Goal: Information Seeking & Learning: Learn about a topic

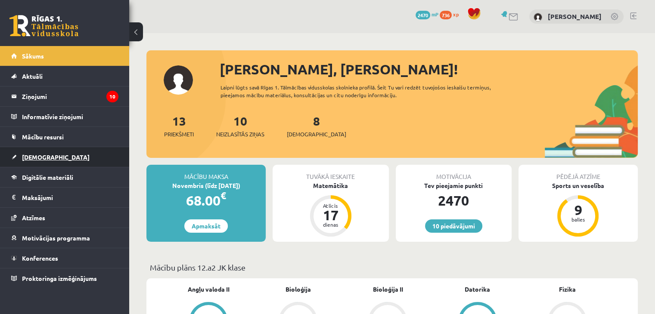
click at [74, 158] on link "[DEMOGRAPHIC_DATA]" at bounding box center [64, 157] width 107 height 20
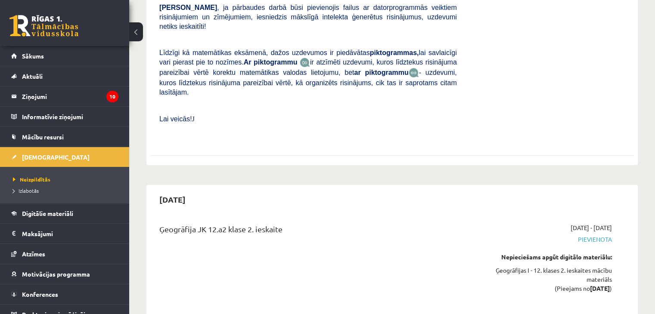
scroll to position [2501, 0]
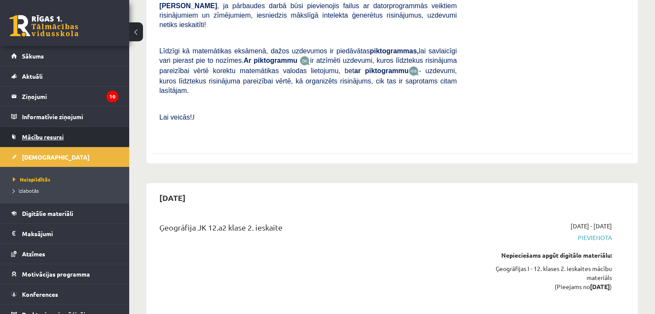
click at [60, 135] on span "Mācību resursi" at bounding box center [43, 137] width 42 height 8
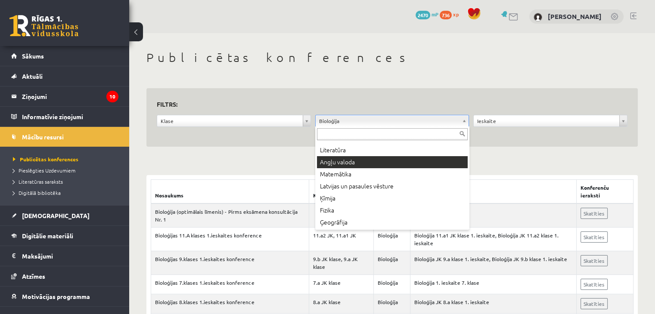
scroll to position [47, 0]
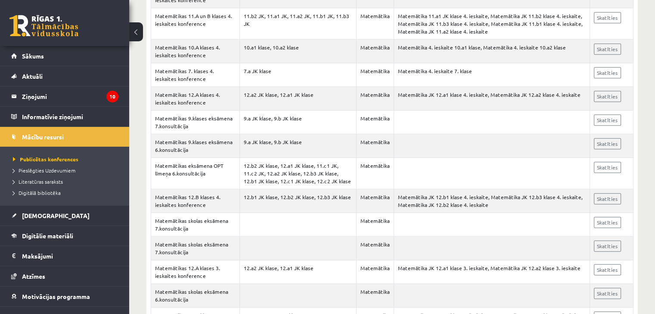
scroll to position [424, 0]
click at [53, 242] on link "Digitālie materiāli" at bounding box center [64, 236] width 107 height 20
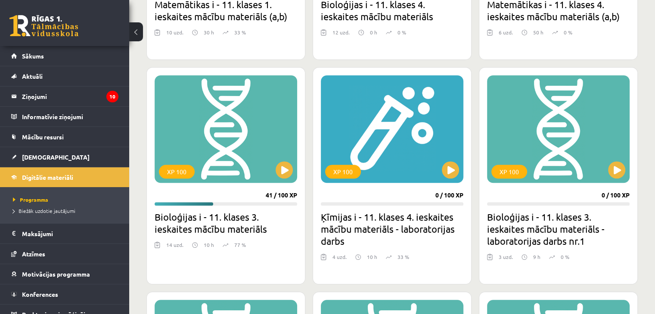
scroll to position [642, 0]
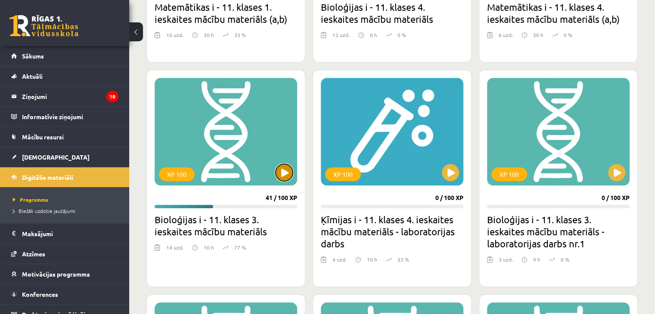
click at [283, 178] on button at bounding box center [284, 172] width 17 height 17
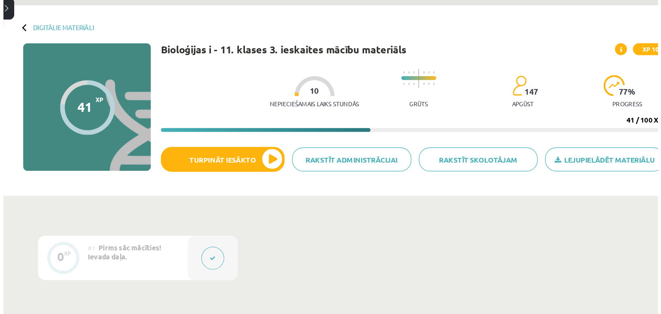
scroll to position [4, 0]
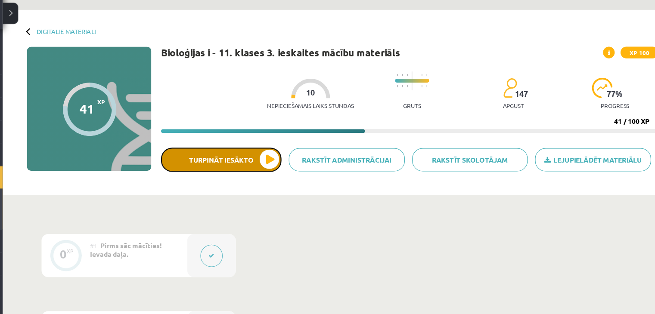
click at [275, 163] on button "Turpināt iesākto" at bounding box center [228, 162] width 107 height 22
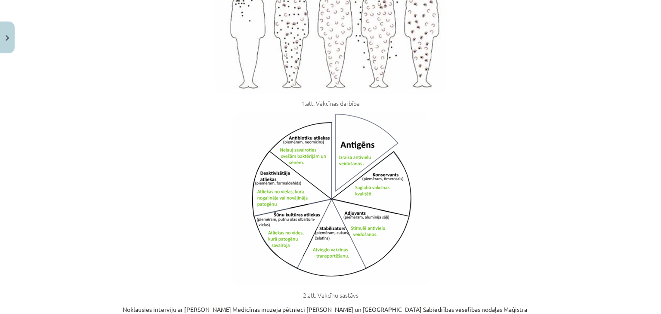
scroll to position [479, 0]
click at [591, 229] on div "Mācību tēma: Bioloģijas i - 11. klases 3. ieskaites mācību materiāls #11 Kas ir…" at bounding box center [330, 157] width 661 height 314
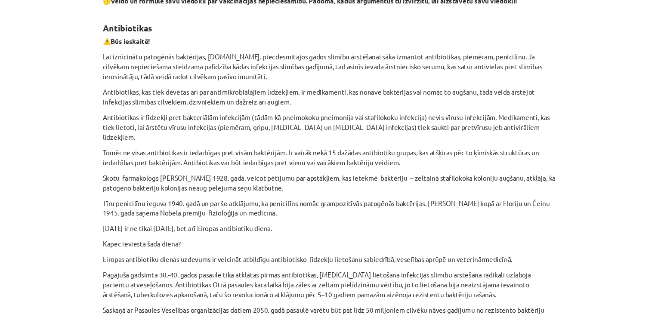
scroll to position [950, 0]
